Goal: Share content: Share content

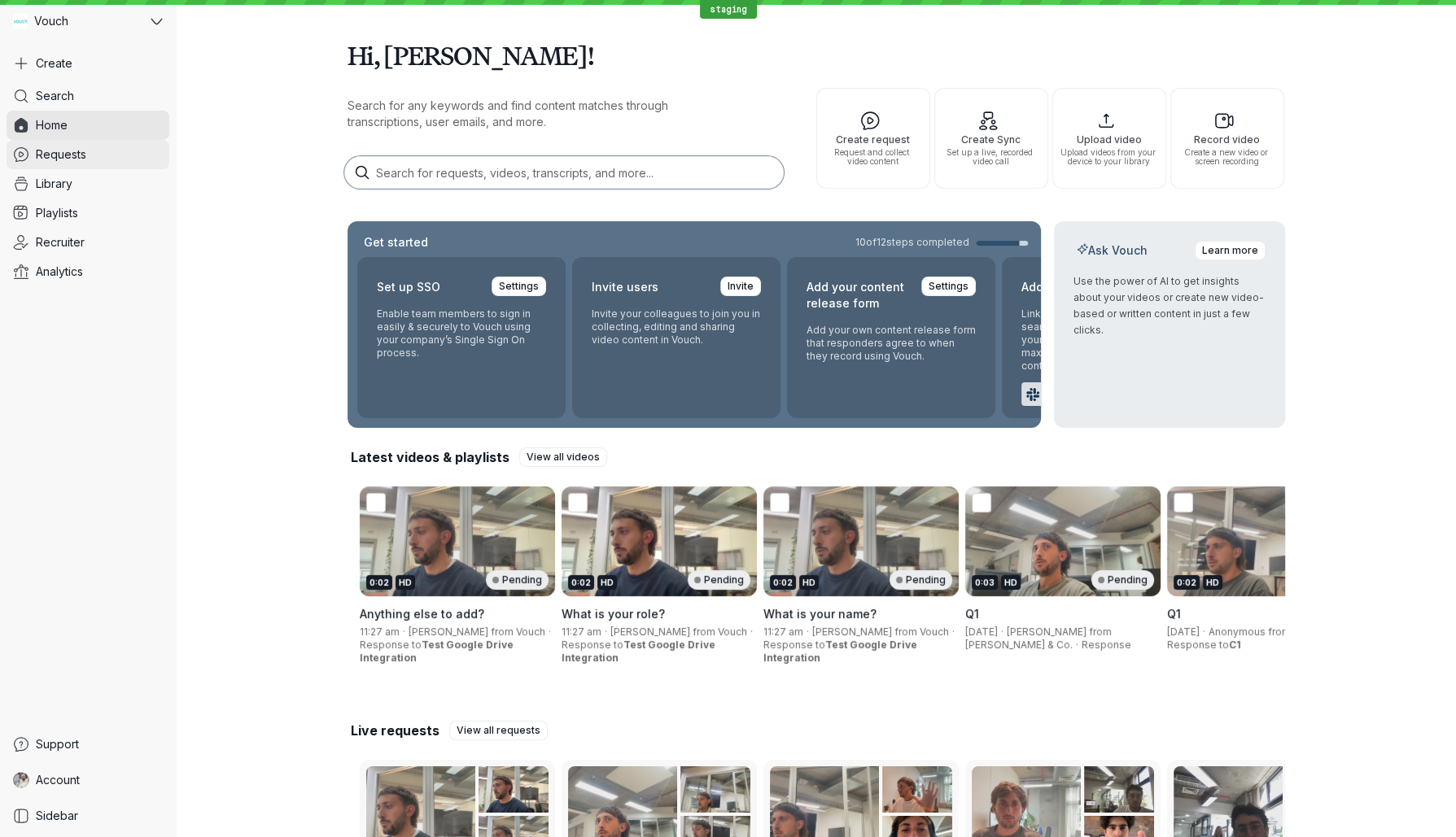
click at [97, 156] on link "Requests" at bounding box center [87, 154] width 163 height 30
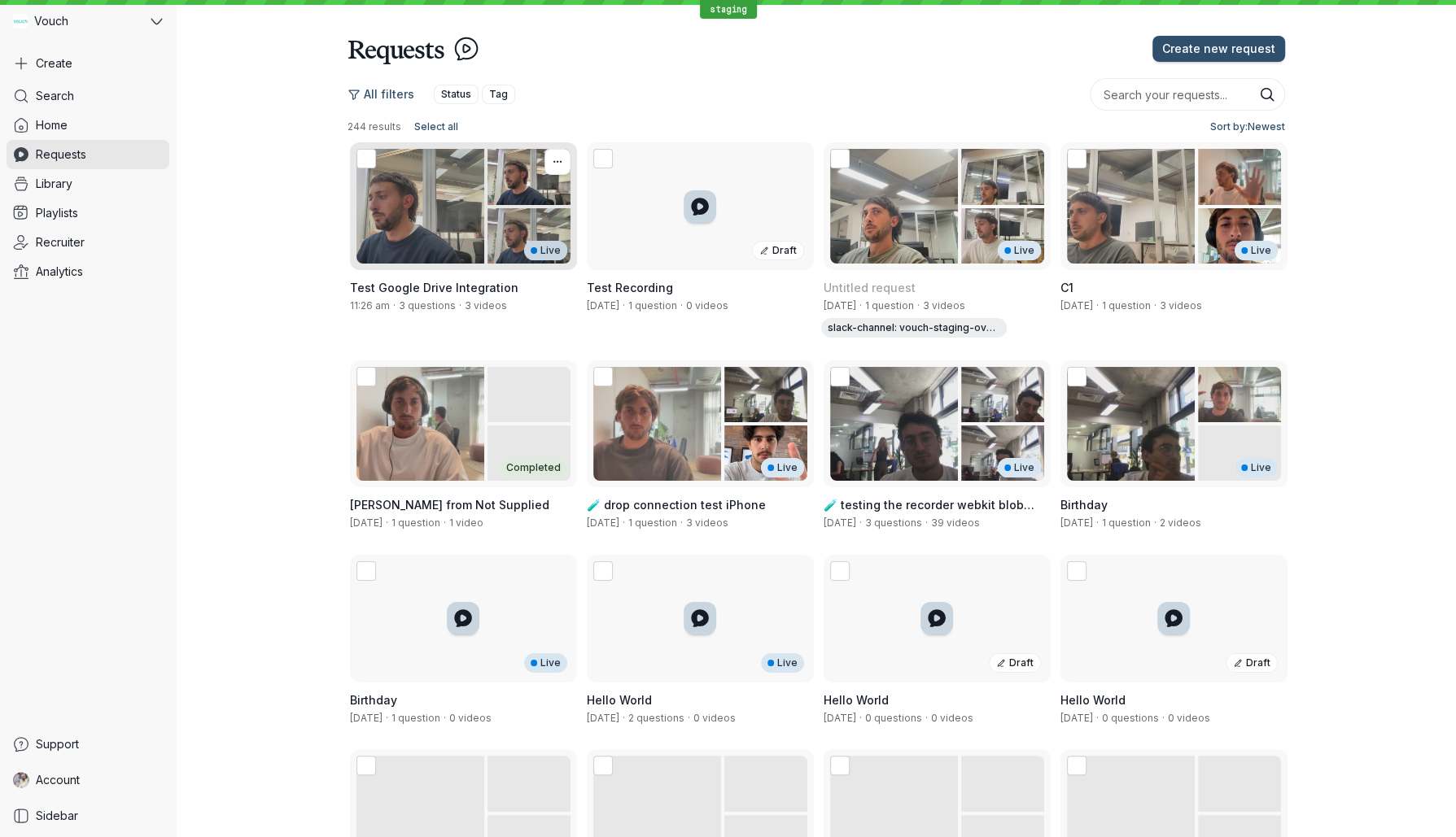
click at [487, 278] on div "Test Google Drive Integration 11:26 am · 3 questions · 3 videos" at bounding box center [463, 296] width 227 height 52
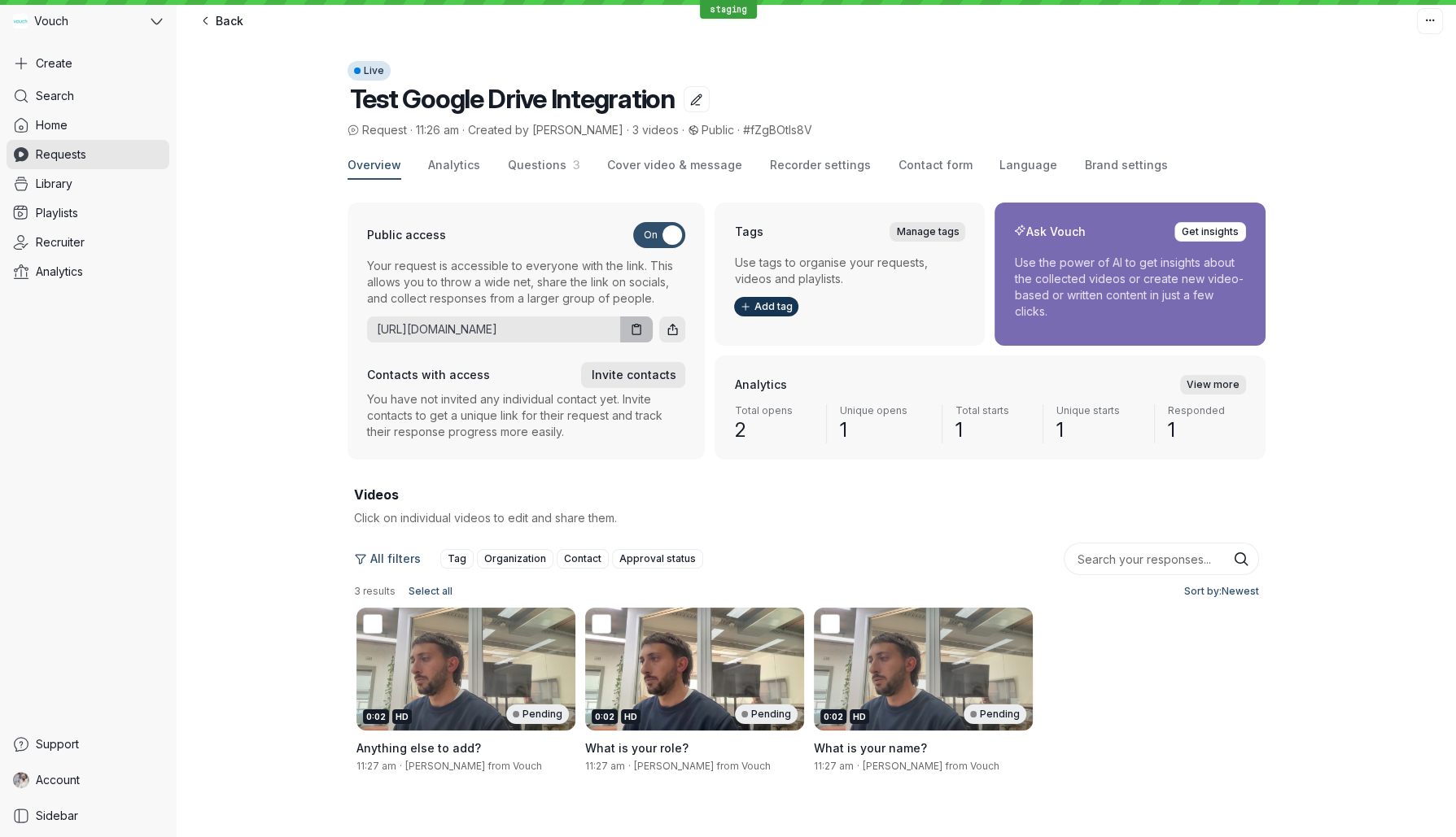
click at [651, 329] on button "Copy URL" at bounding box center [637, 330] width 33 height 26
click at [85, 143] on link "Requests" at bounding box center [87, 154] width 163 height 30
